Goal: Task Accomplishment & Management: Manage account settings

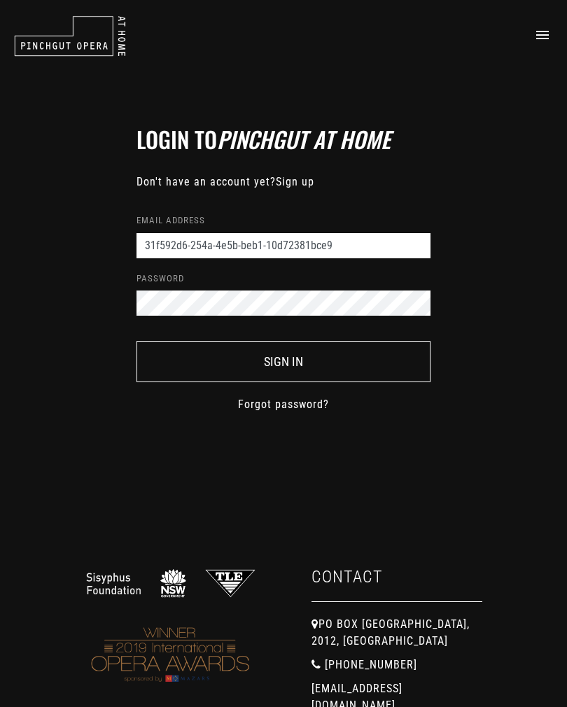
click at [284, 361] on button "Sign In" at bounding box center [284, 361] width 294 height 41
click at [369, 251] on input "31f592d6-254a-4e5b-beb1-10d72381bce9" at bounding box center [284, 245] width 294 height 25
type input "31f592d6-"
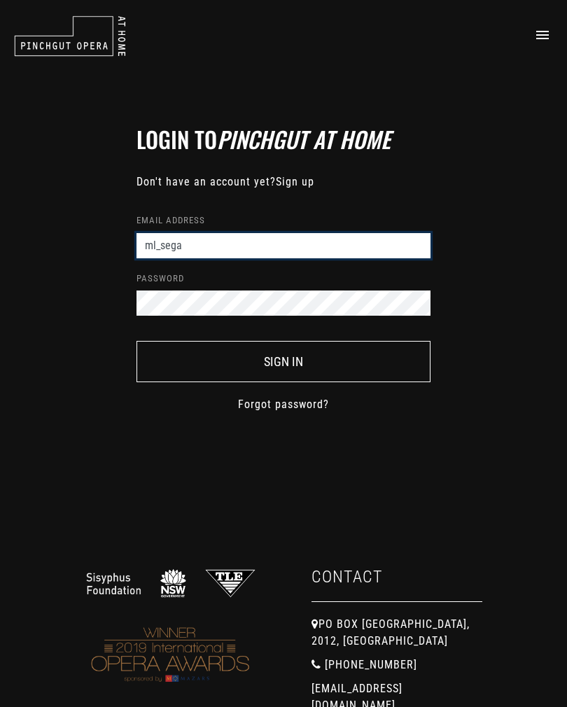
type input "[EMAIL_ADDRESS][DOMAIN_NAME]"
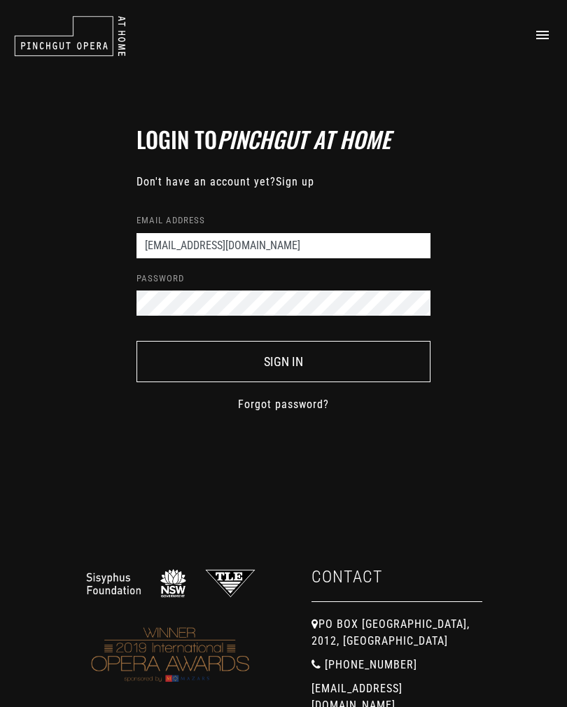
click at [309, 370] on button "Sign In" at bounding box center [284, 361] width 294 height 41
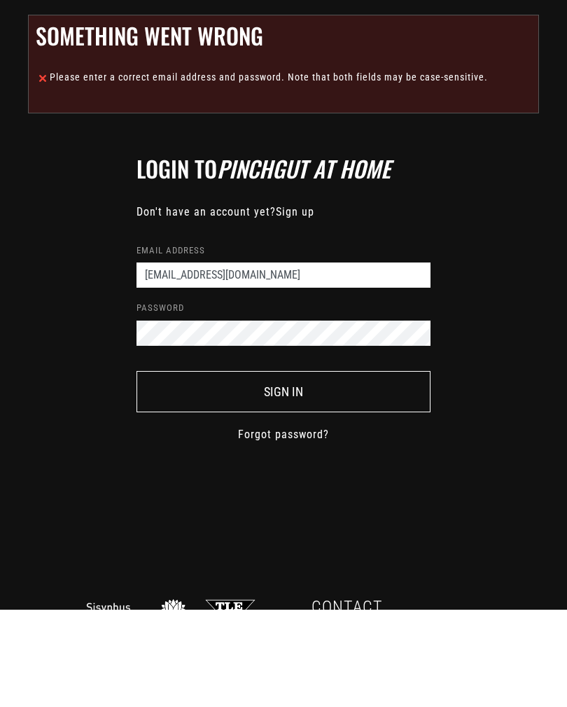
click at [288, 468] on button "Sign In" at bounding box center [284, 488] width 294 height 41
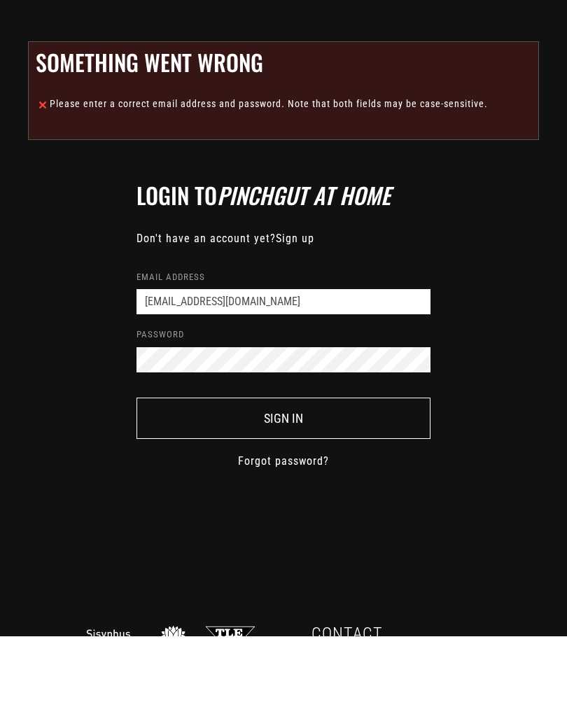
click at [304, 468] on button "Sign In" at bounding box center [284, 488] width 294 height 41
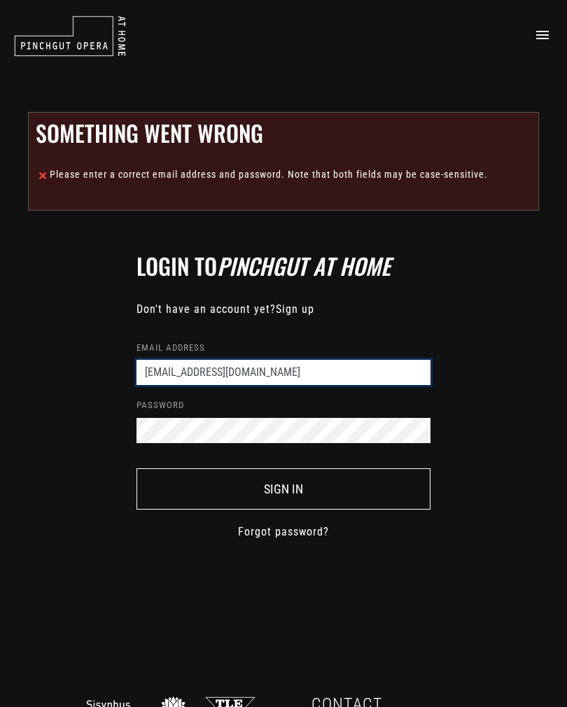
type input "31f592d6-254a-4e5b-beb1-10d72381bce9"
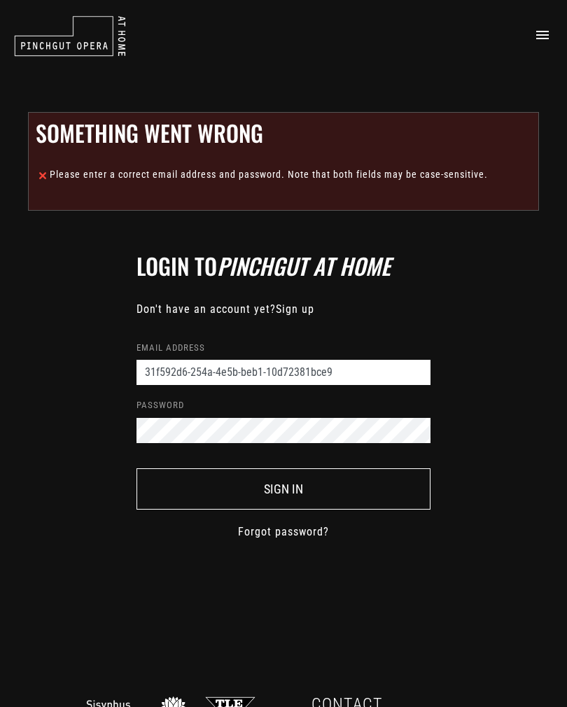
click at [296, 531] on link "Forgot password?" at bounding box center [283, 532] width 91 height 17
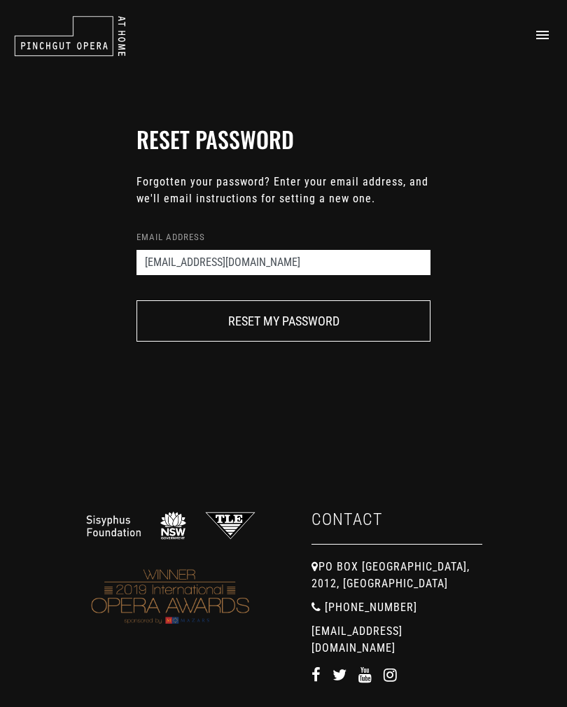
type input "[EMAIL_ADDRESS][DOMAIN_NAME]"
click at [330, 323] on button "Reset my password" at bounding box center [284, 320] width 294 height 41
